Goal: Information Seeking & Learning: Learn about a topic

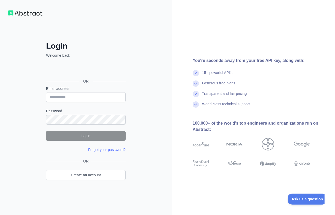
click at [83, 69] on div "Sign in with Google. Opens in new tab" at bounding box center [85, 70] width 78 height 12
click at [80, 69] on div "Sign in with Google. Opens in new tab" at bounding box center [85, 70] width 78 height 12
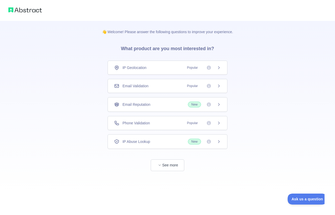
click at [190, 71] on div "IP Geolocation Popular" at bounding box center [168, 68] width 120 height 14
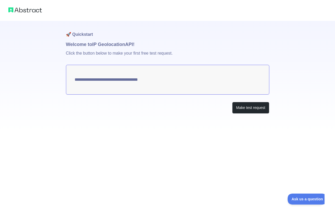
type textarea "**********"
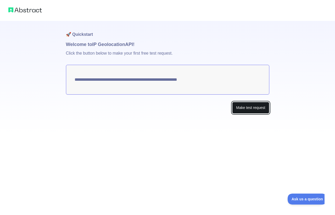
click at [245, 108] on button "Make test request" at bounding box center [250, 108] width 37 height 12
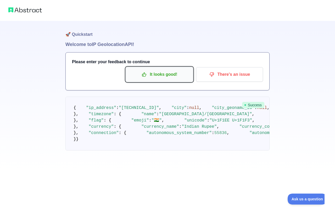
click at [167, 75] on p "It looks good!" at bounding box center [159, 74] width 59 height 9
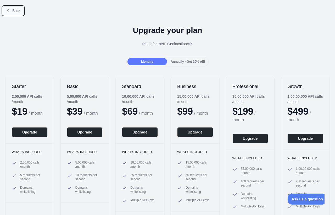
click at [10, 10] on button "Back" at bounding box center [13, 10] width 21 height 9
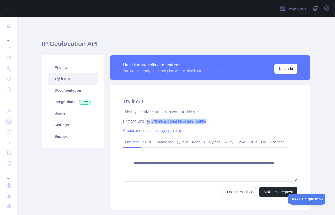
drag, startPoint x: 150, startPoint y: 120, endPoint x: 211, endPoint y: 123, distance: 61.6
click at [211, 123] on div "Primary Key: b76b98cdd68f4a198eb84a0eff8dd0be" at bounding box center [210, 121] width 174 height 5
copy span "b76b98cdd68f4a198eb84a0eff8dd0be"
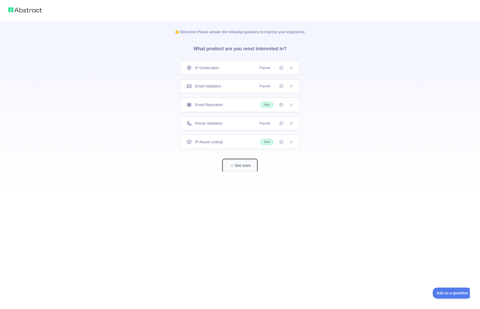
click at [240, 166] on button "See more" at bounding box center [239, 166] width 33 height 12
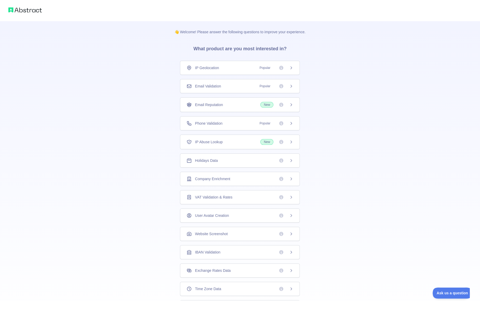
click at [289, 87] on span "Popular" at bounding box center [274, 85] width 37 height 5
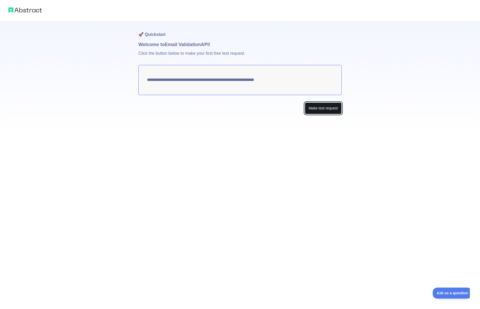
click at [321, 108] on button "Make test request" at bounding box center [323, 108] width 37 height 12
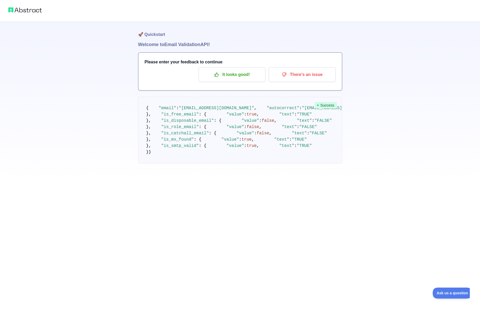
click at [321, 108] on span "Success" at bounding box center [326, 105] width 22 height 6
click at [241, 70] on p "It looks good!" at bounding box center [231, 74] width 59 height 9
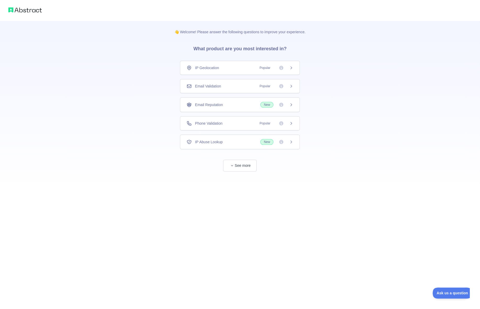
click at [221, 125] on span "Phone Validation" at bounding box center [208, 123] width 27 height 5
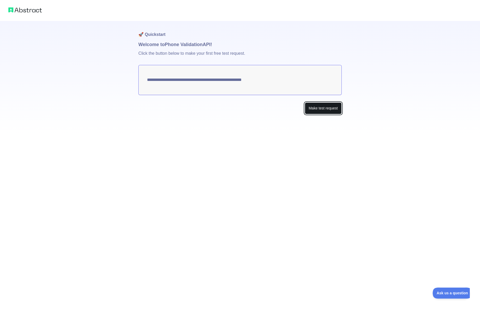
click at [326, 110] on button "Make test request" at bounding box center [323, 108] width 37 height 12
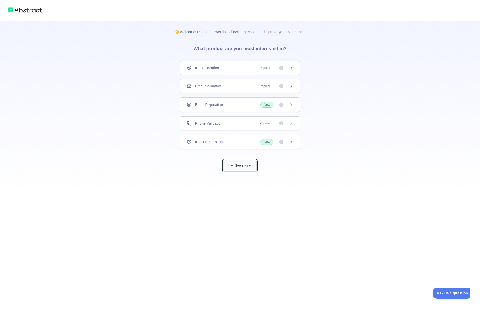
click at [238, 168] on button "See more" at bounding box center [239, 166] width 33 height 12
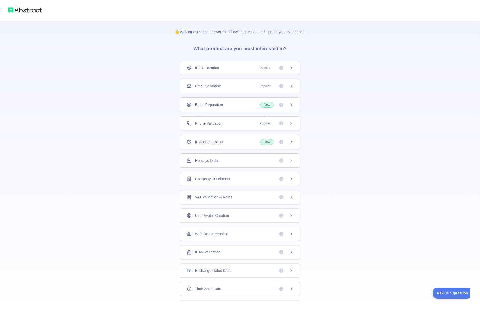
scroll to position [24, 0]
click at [209, 215] on span "IBAN Validation" at bounding box center [207, 231] width 25 height 5
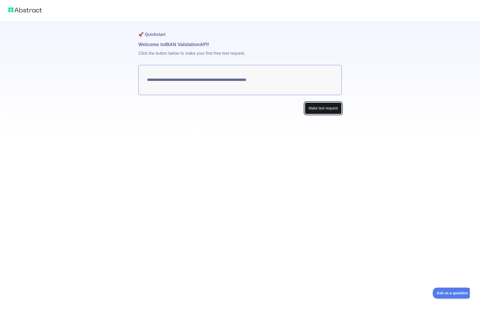
click at [324, 110] on button "Make test request" at bounding box center [323, 108] width 37 height 12
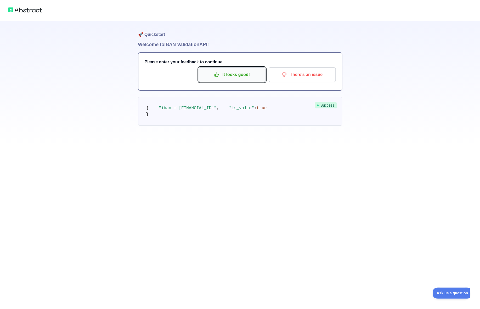
click at [227, 75] on p "It looks good!" at bounding box center [231, 74] width 59 height 9
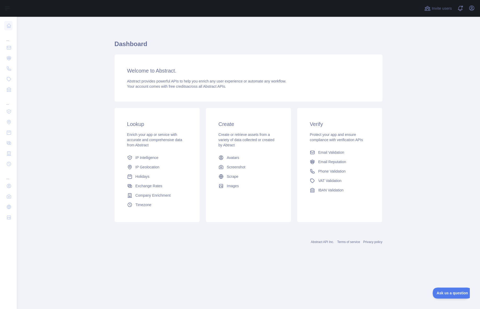
drag, startPoint x: 127, startPoint y: 82, endPoint x: 229, endPoint y: 89, distance: 103.0
click at [229, 89] on div "Welcome to Abstract. Abstract provides powerful APIs to help you enrich any use…" at bounding box center [249, 77] width 268 height 47
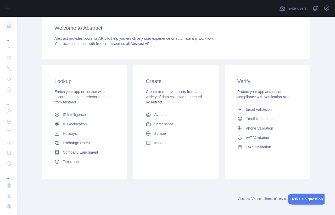
scroll to position [45, 0]
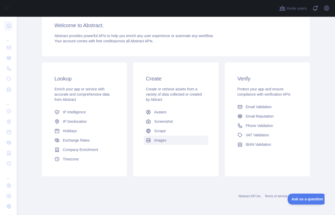
click at [158, 140] on span "Images" at bounding box center [160, 140] width 12 height 5
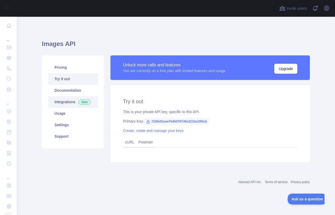
click at [62, 103] on link "Integrations New" at bounding box center [73, 102] width 50 height 12
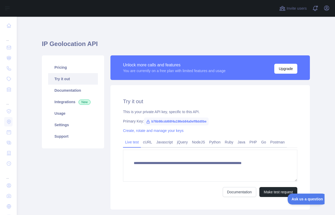
type textarea "**********"
drag, startPoint x: 207, startPoint y: 121, endPoint x: 151, endPoint y: 121, distance: 56.5
click at [151, 121] on span "b76b98cdd68f4a198eb84a0eff8dd0be" at bounding box center [176, 122] width 65 height 8
copy span "b76b98cdd68f4a198eb84a0eff8dd0be"
